Goal: Task Accomplishment & Management: Use online tool/utility

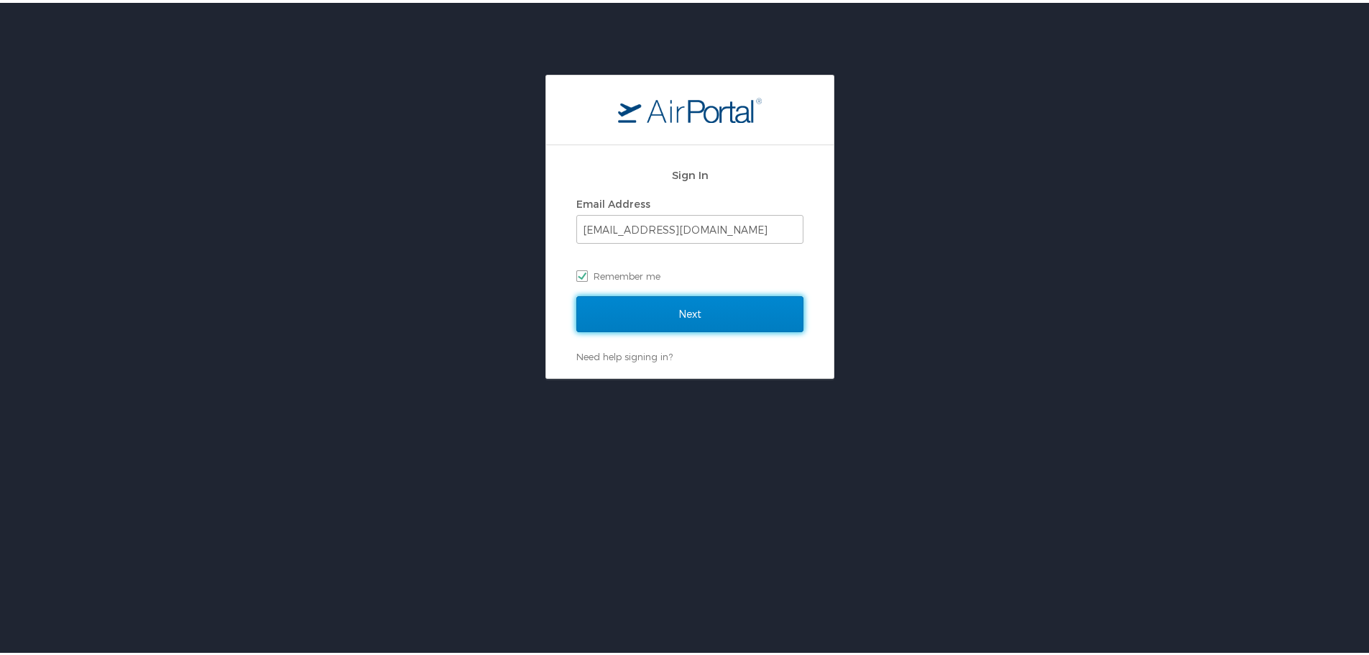
click at [632, 311] on input "Next" at bounding box center [689, 311] width 227 height 36
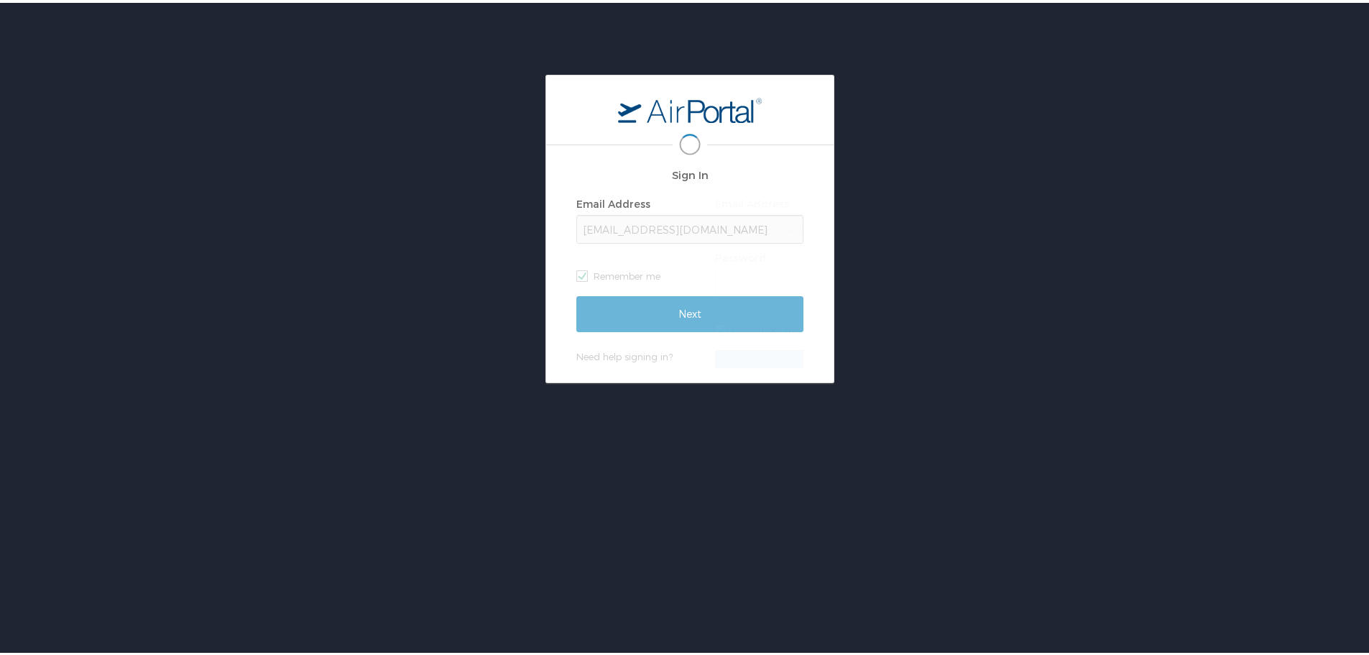
scroll to position [0, 7]
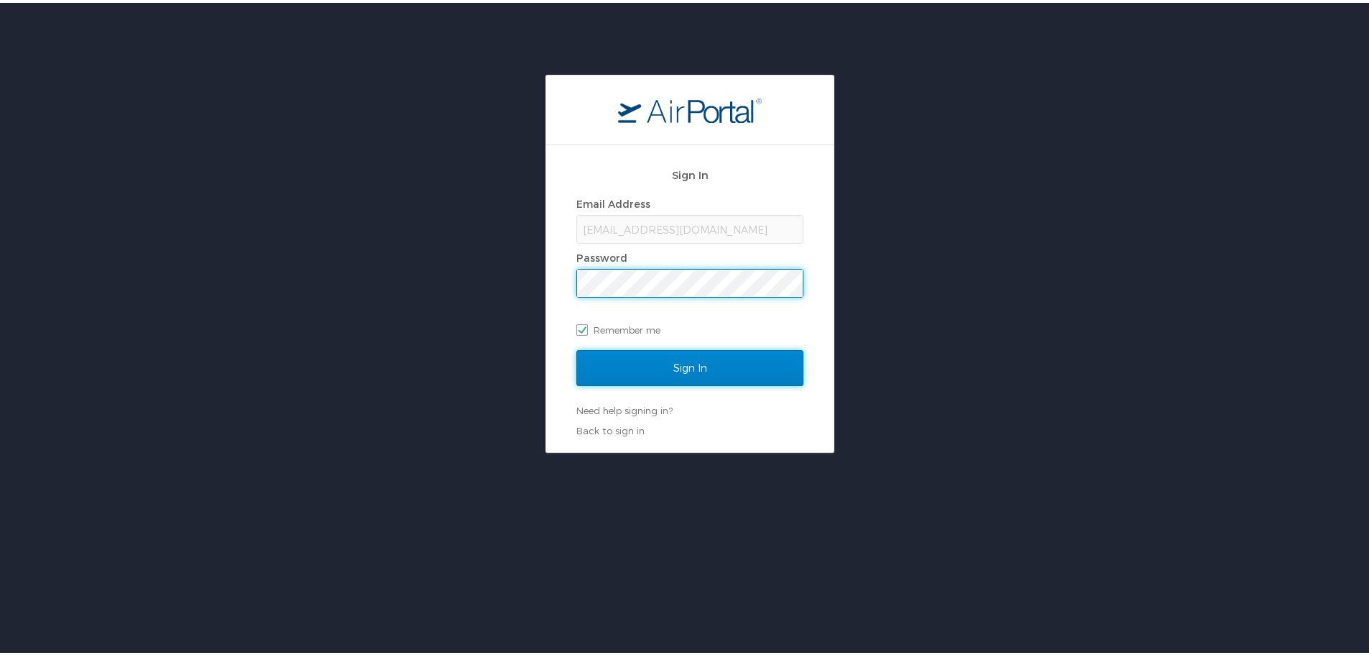
click at [723, 354] on input "Sign In" at bounding box center [689, 365] width 227 height 36
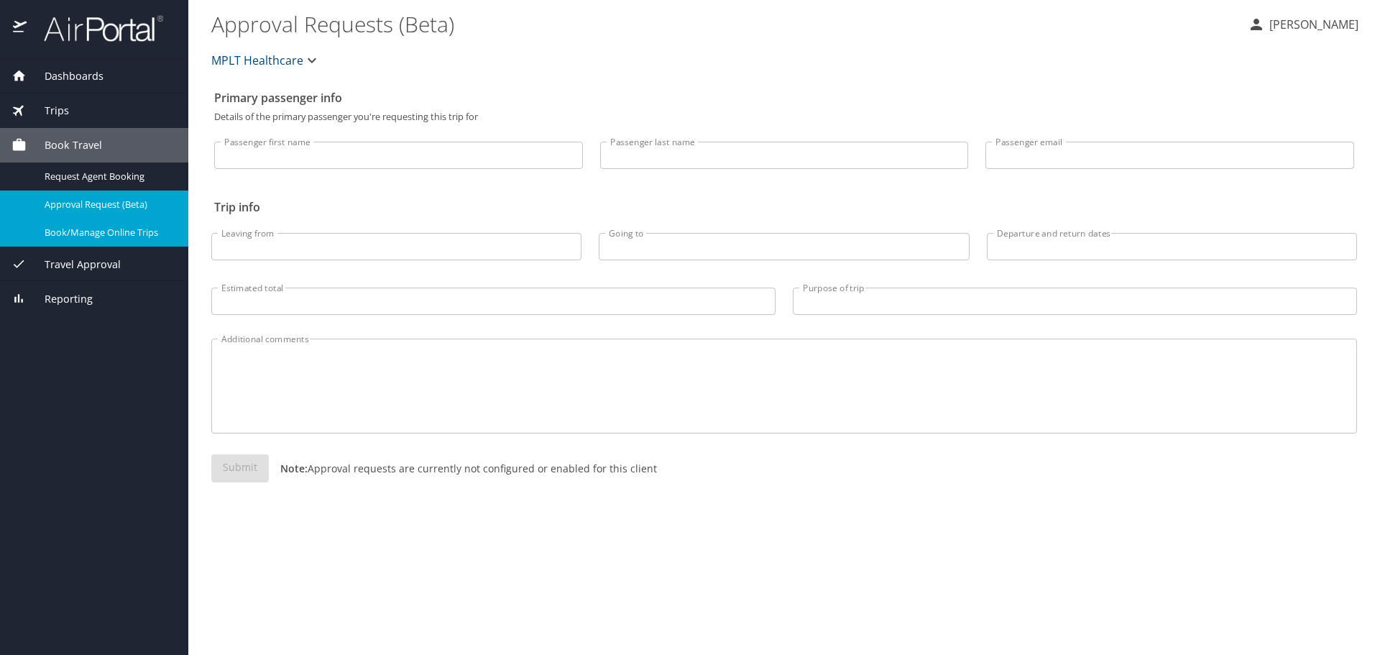
click at [144, 231] on span "Book/Manage Online Trips" at bounding box center [108, 233] width 126 height 14
